Goal: Check status: Check status

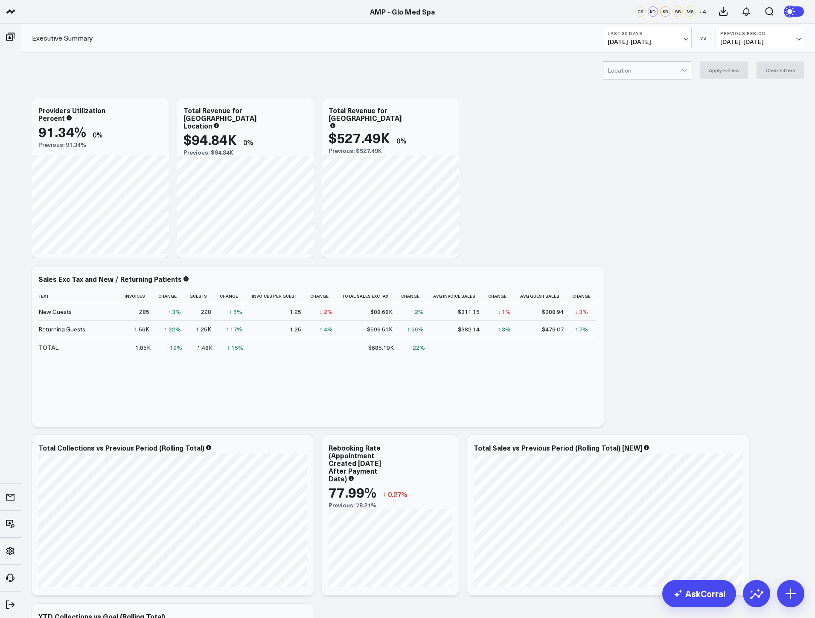
drag, startPoint x: 2, startPoint y: 8, endPoint x: 668, endPoint y: 174, distance: 686.7
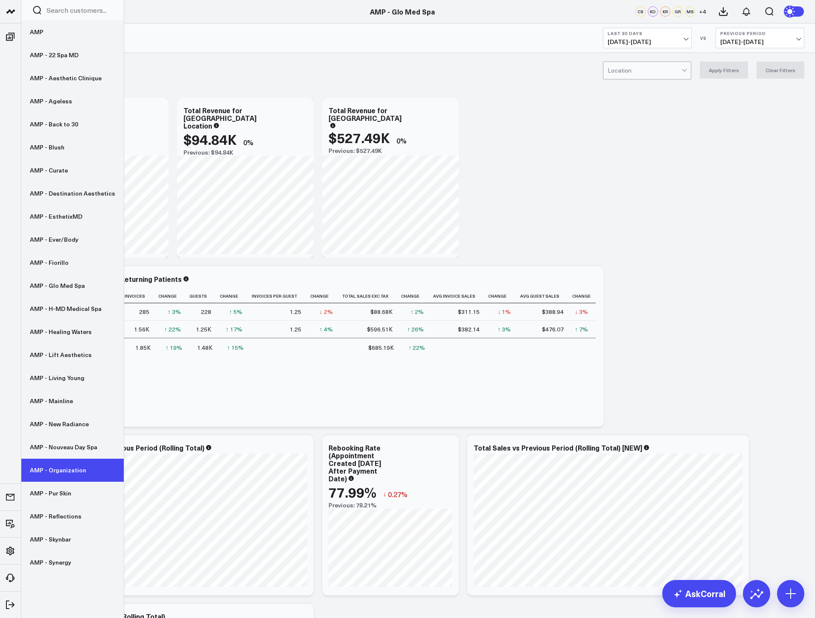
click at [57, 464] on link "AMP - Organization" at bounding box center [72, 469] width 102 height 23
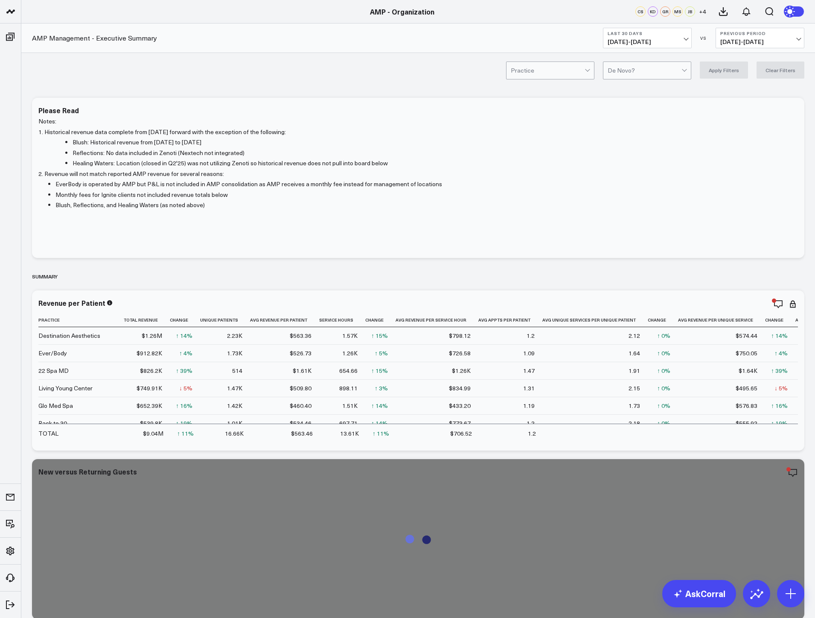
click at [662, 35] on button "Last 30 Days [DATE] - [DATE]" at bounding box center [647, 38] width 89 height 20
click at [635, 223] on link "MTD" at bounding box center [648, 223] width 88 height 16
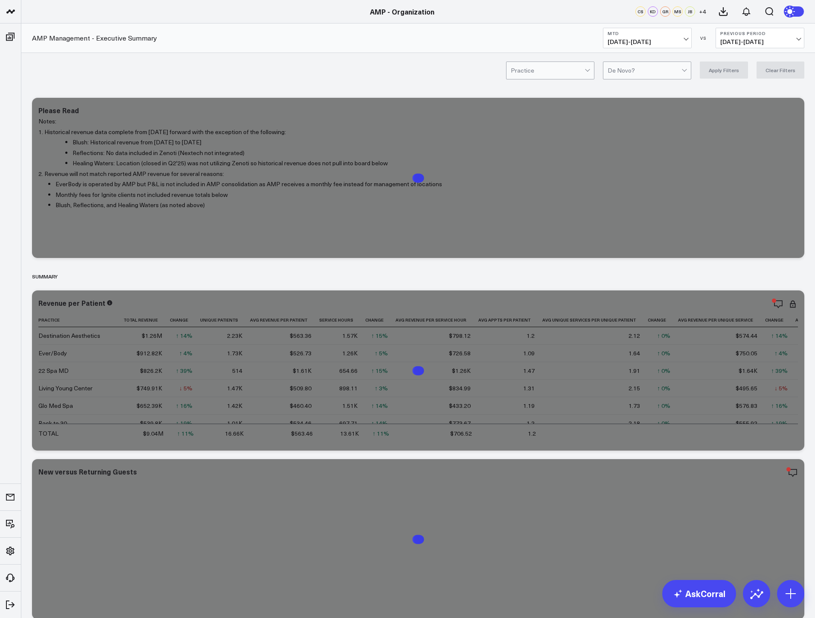
click at [757, 40] on span "[DATE] - [DATE]" at bounding box center [760, 41] width 79 height 7
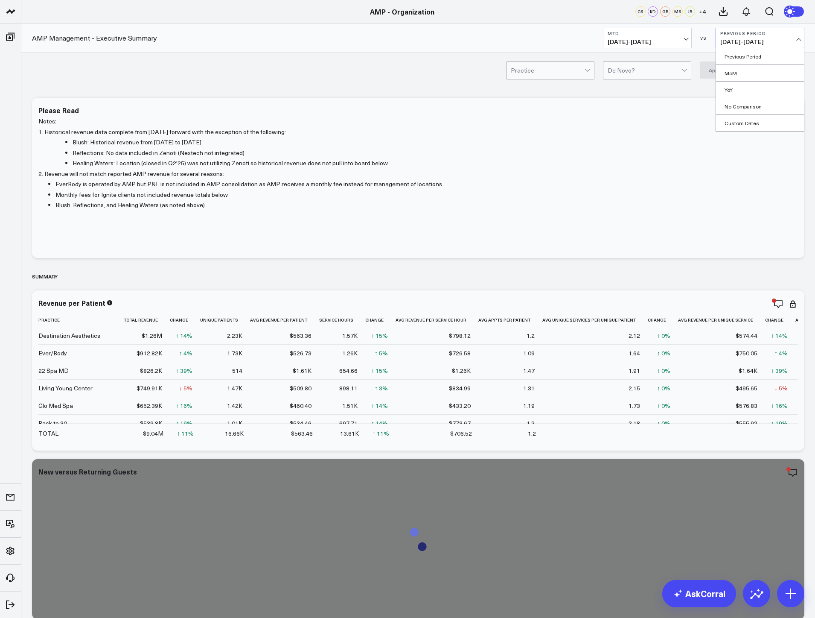
click at [759, 91] on link "YoY" at bounding box center [760, 90] width 88 height 16
